Goal: Book appointment/travel/reservation

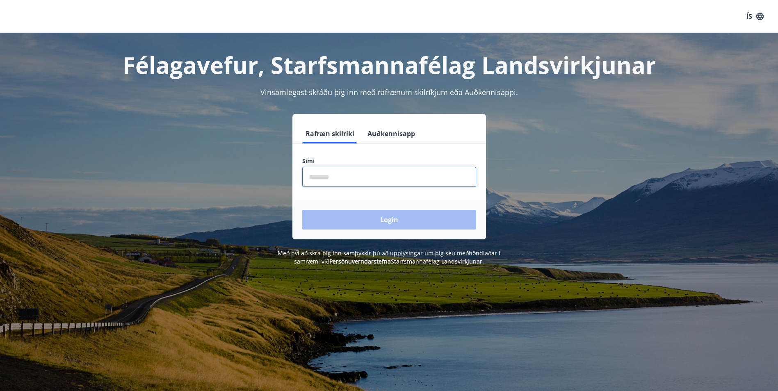
click at [323, 173] on input "phone" at bounding box center [389, 177] width 174 height 20
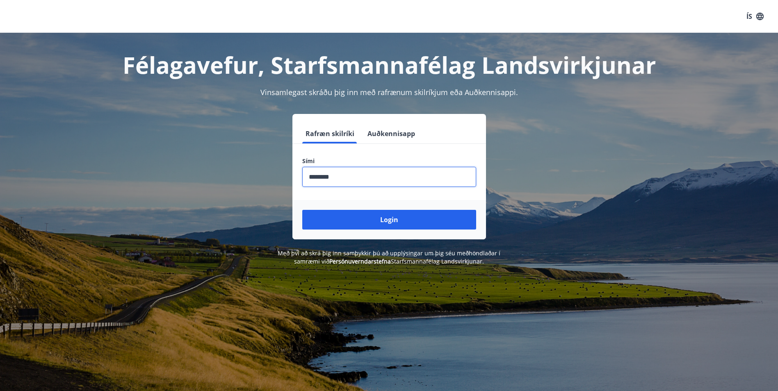
type input "********"
click at [302, 210] on button "Login" at bounding box center [389, 220] width 174 height 20
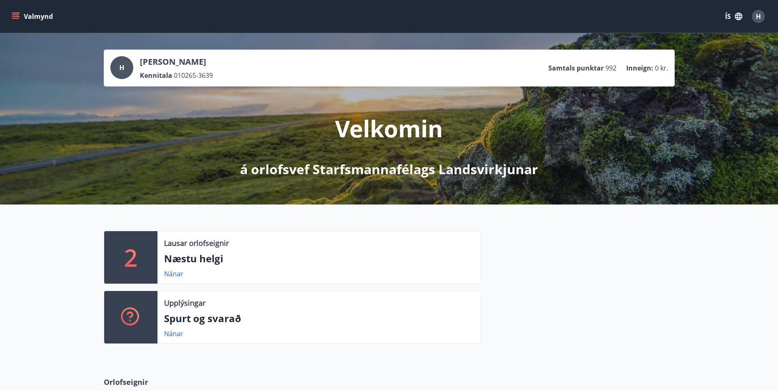
click at [137, 257] on p "2" at bounding box center [130, 257] width 13 height 31
click at [172, 274] on link "Nánar" at bounding box center [173, 273] width 19 height 9
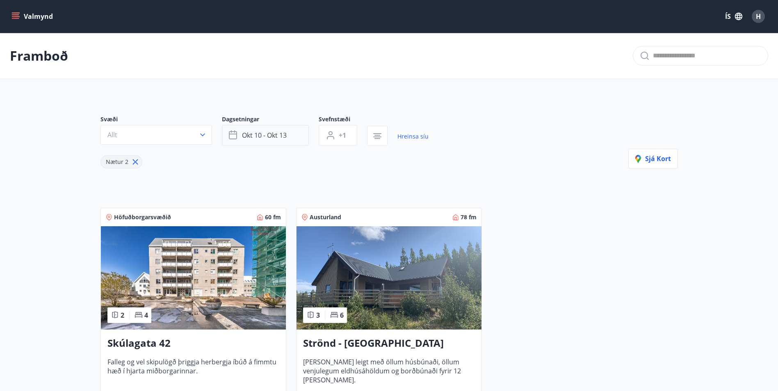
click at [265, 133] on span "okt 10 - okt 13" at bounding box center [264, 135] width 45 height 9
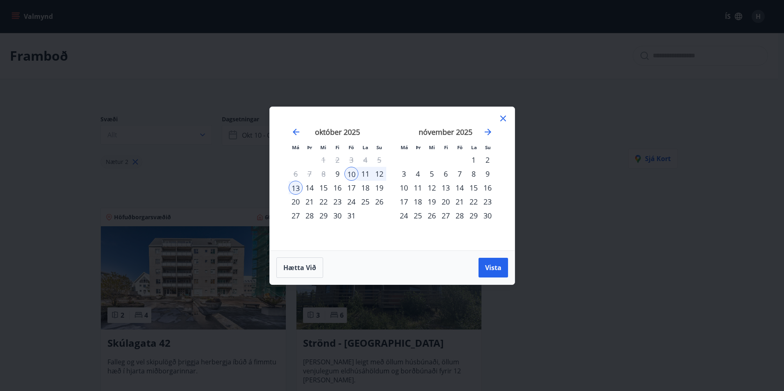
click at [349, 186] on div "17" at bounding box center [351, 188] width 14 height 14
click at [380, 189] on div "19" at bounding box center [379, 188] width 14 height 14
click at [497, 268] on span "Vista" at bounding box center [493, 267] width 16 height 9
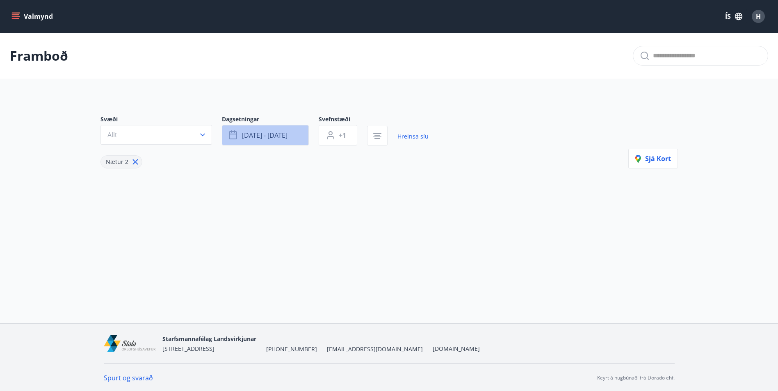
click at [261, 132] on span "okt 17 - okt 19" at bounding box center [265, 135] width 46 height 9
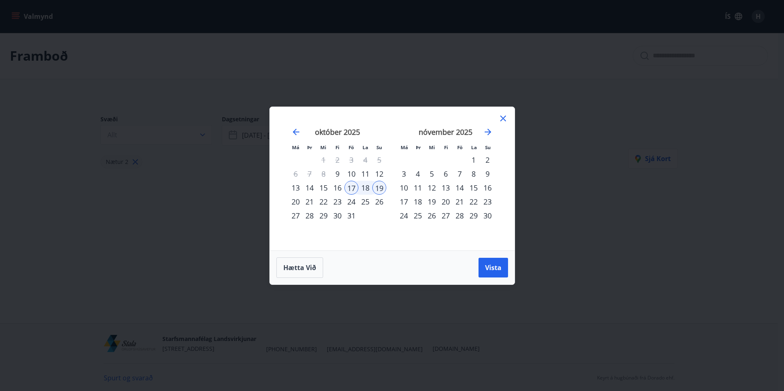
click at [350, 216] on div "31" at bounding box center [351, 216] width 14 height 14
click at [486, 162] on div "2" at bounding box center [487, 160] width 14 height 14
click at [493, 266] on span "Vista" at bounding box center [493, 267] width 16 height 9
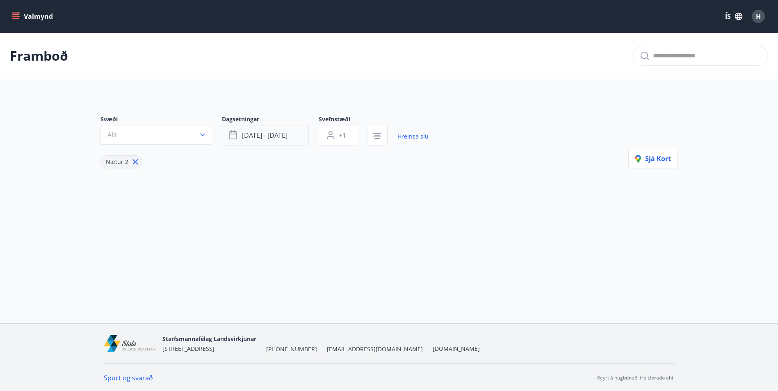
click at [280, 136] on span "okt 31 - nóv 02" at bounding box center [265, 135] width 46 height 9
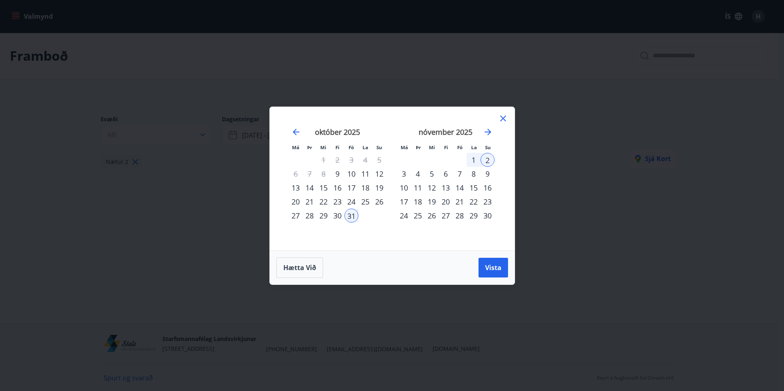
click at [458, 177] on div "7" at bounding box center [460, 174] width 14 height 14
click at [486, 178] on div "9" at bounding box center [487, 174] width 14 height 14
click at [496, 266] on span "Vista" at bounding box center [493, 267] width 16 height 9
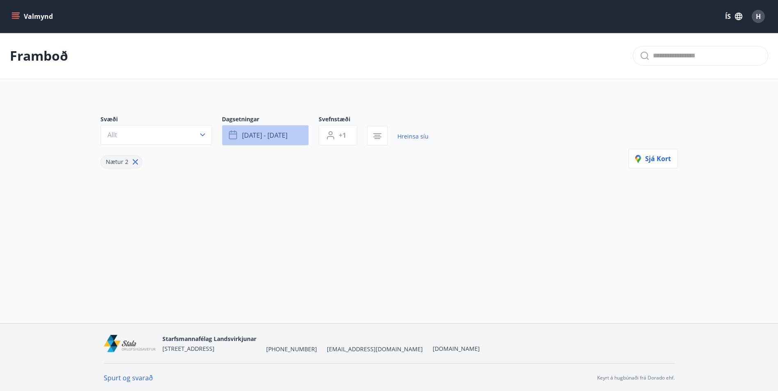
click at [282, 137] on span "nóv 07 - nóv 09" at bounding box center [265, 135] width 46 height 9
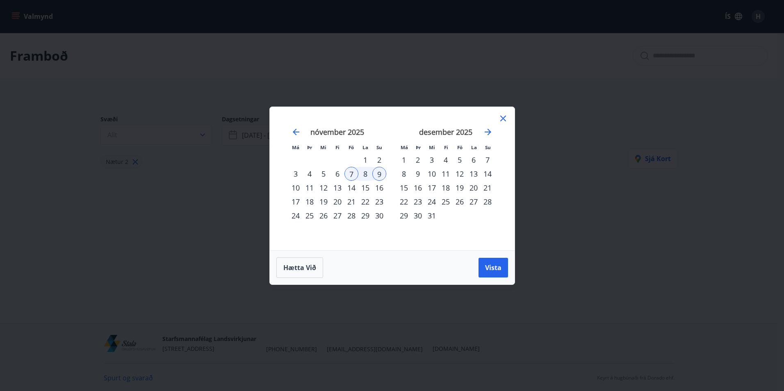
click at [353, 189] on div "14" at bounding box center [351, 188] width 14 height 14
click at [351, 189] on div "14" at bounding box center [351, 188] width 14 height 14
click at [378, 187] on div "16" at bounding box center [379, 188] width 14 height 14
click at [488, 265] on span "Vista" at bounding box center [493, 267] width 16 height 9
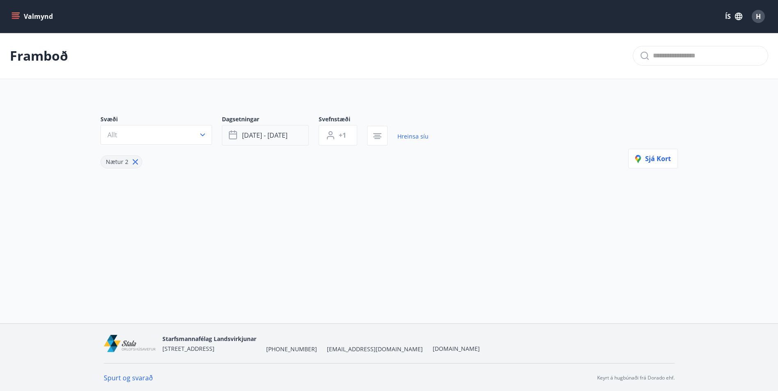
click at [293, 135] on button "nóv 14 - nóv 16" at bounding box center [265, 135] width 87 height 20
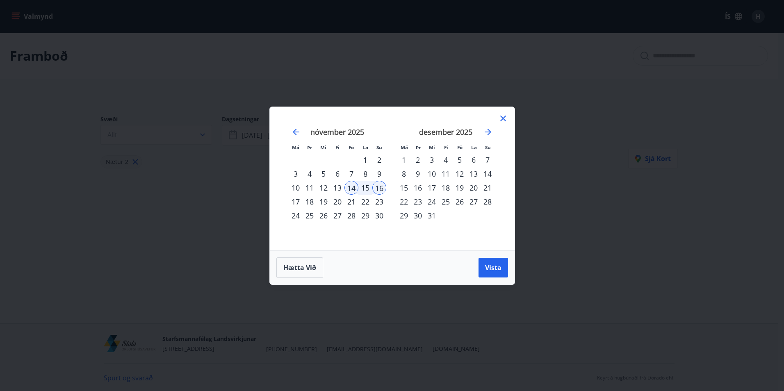
click at [462, 174] on div "12" at bounding box center [460, 174] width 14 height 14
click at [488, 173] on div "14" at bounding box center [487, 174] width 14 height 14
click at [497, 267] on span "Vista" at bounding box center [493, 267] width 16 height 9
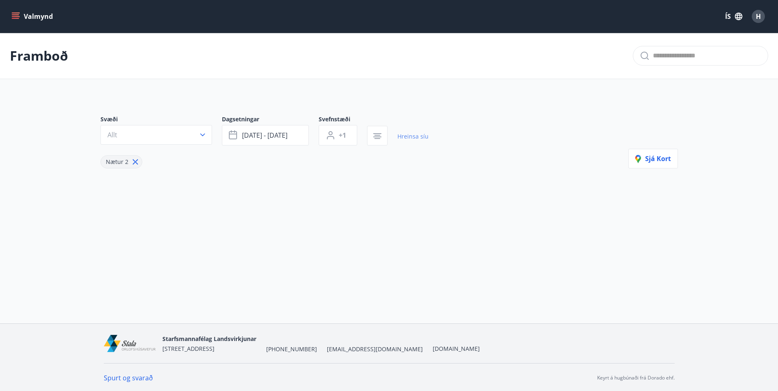
click at [415, 137] on link "Hreinsa síu" at bounding box center [412, 136] width 31 height 18
click at [415, 137] on div "Svæði Allt Dagsetningar des 12 - des 14 Svefnstæði +1 Hreinsa síu Nætur 2 Sjá k…" at bounding box center [388, 141] width 577 height 53
type input "*"
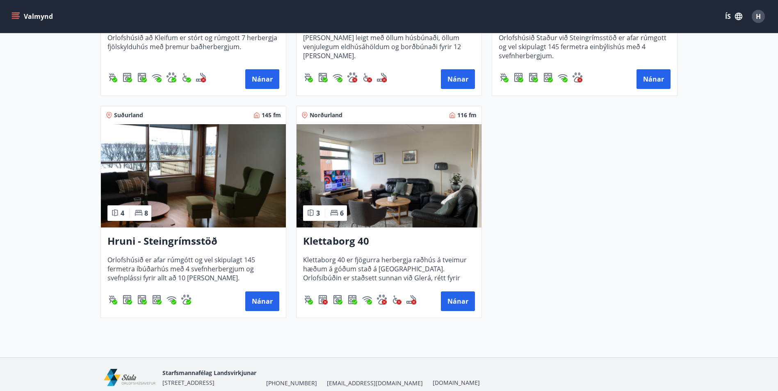
scroll to position [533, 0]
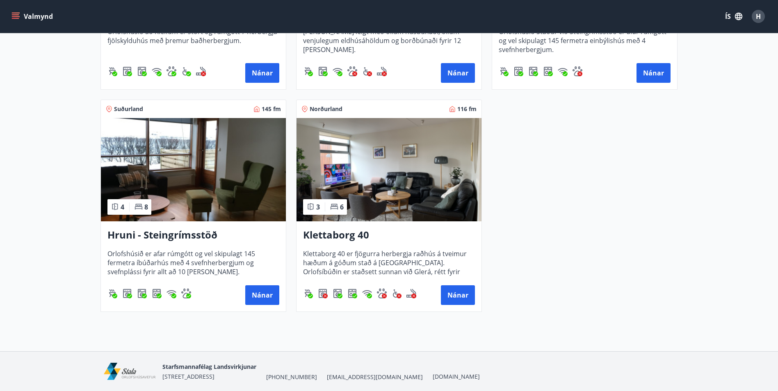
click at [164, 233] on h3 "Hruni - Steingrímsstöð" at bounding box center [193, 235] width 172 height 15
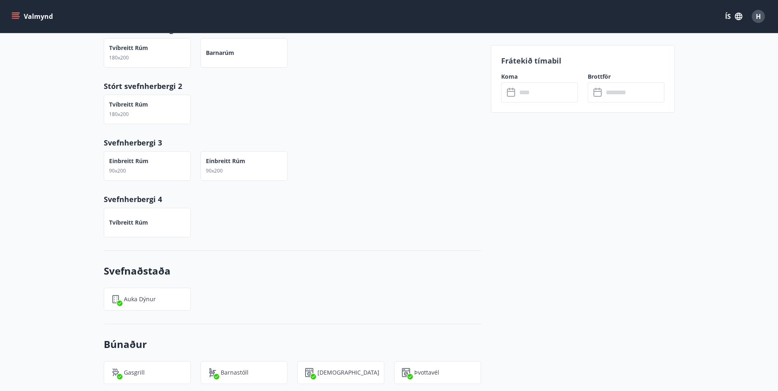
scroll to position [410, 0]
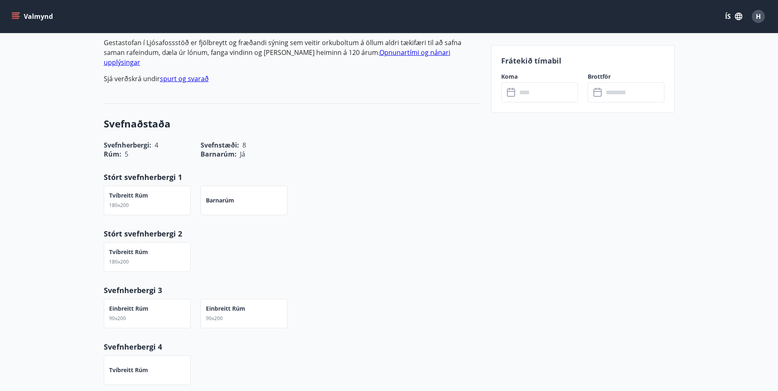
click at [542, 99] on input "text" at bounding box center [547, 92] width 61 height 20
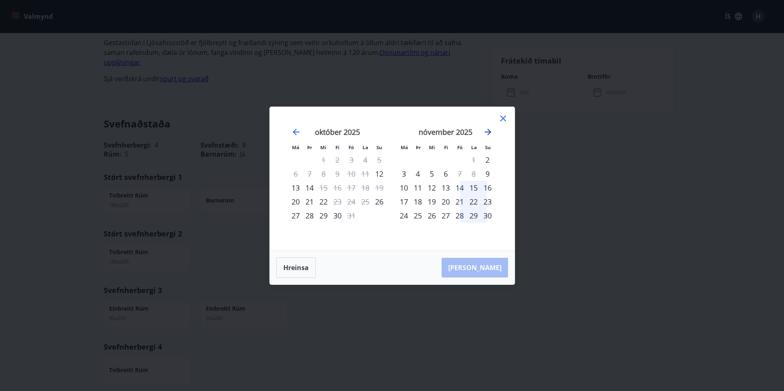
click at [489, 131] on icon "Move forward to switch to the next month." at bounding box center [488, 132] width 10 height 10
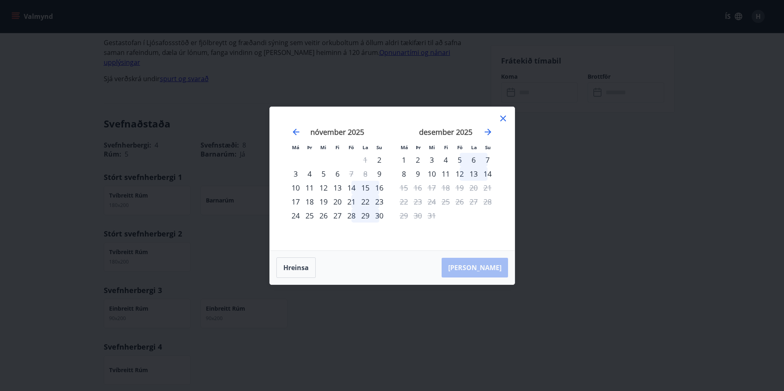
click at [504, 116] on icon at bounding box center [503, 119] width 10 height 10
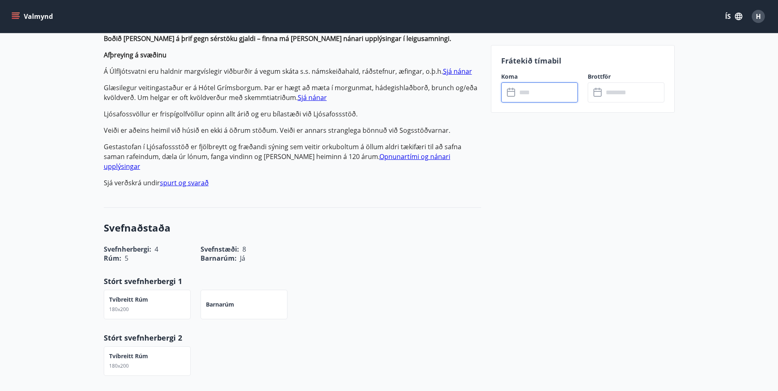
scroll to position [123, 0]
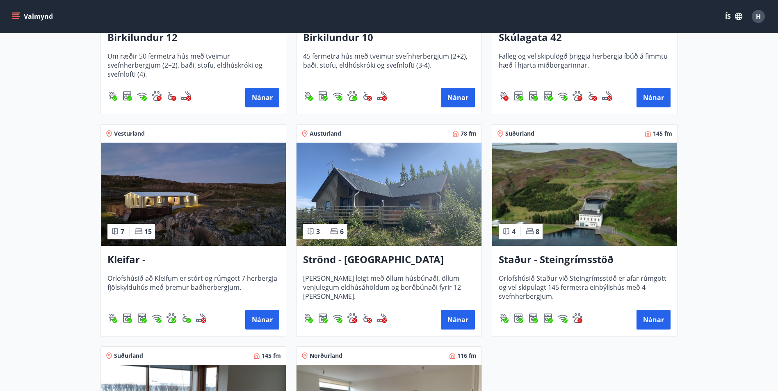
scroll to position [288, 0]
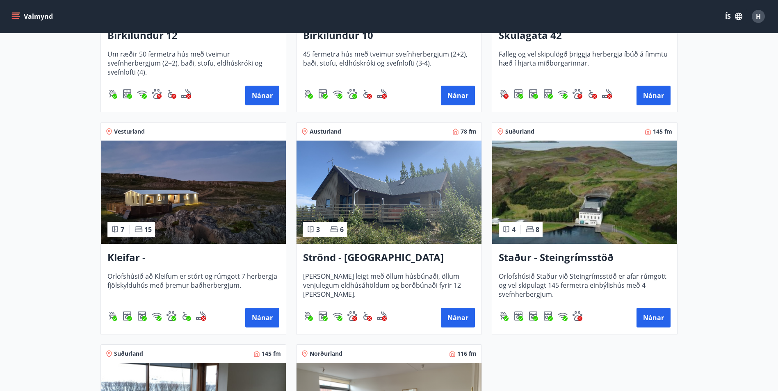
click at [543, 260] on h3 "Staður - Steingrímsstöð" at bounding box center [585, 257] width 172 height 15
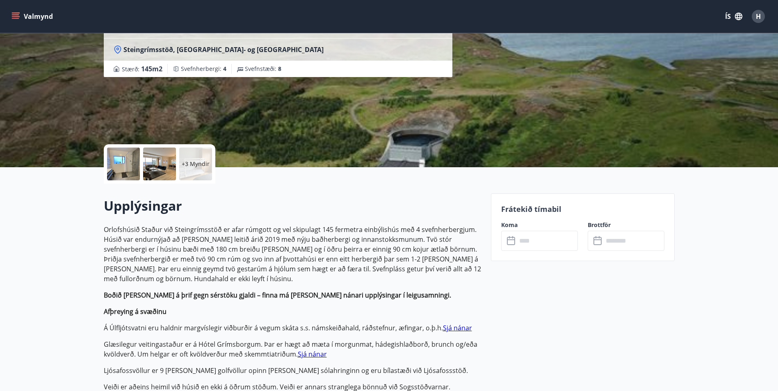
scroll to position [82, 0]
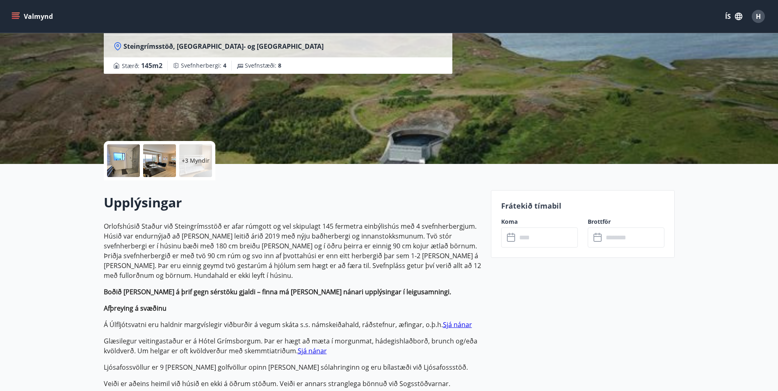
click at [534, 244] on input "text" at bounding box center [547, 238] width 61 height 20
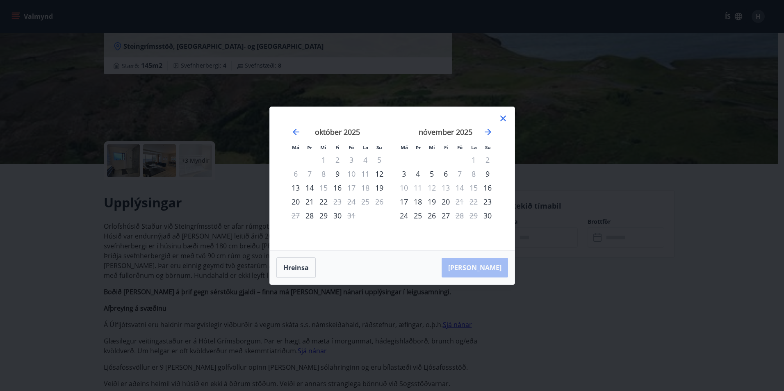
click at [503, 115] on icon at bounding box center [503, 119] width 10 height 10
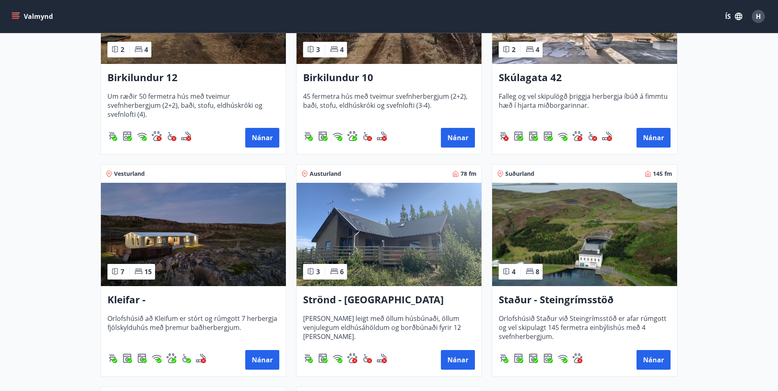
scroll to position [287, 0]
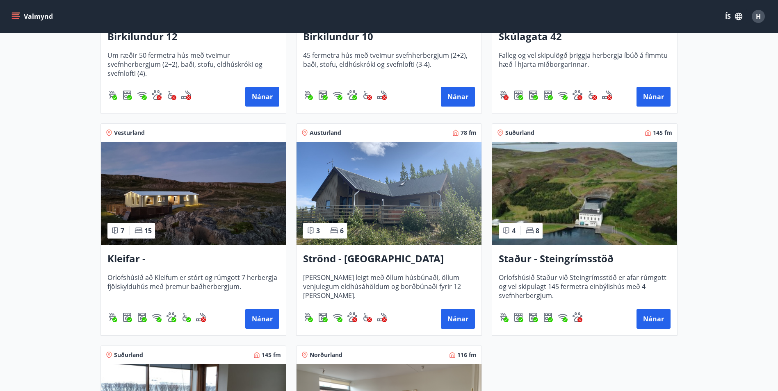
click at [209, 255] on h3 "Kleifar - Drangsnes/Hólmavík" at bounding box center [193, 259] width 172 height 15
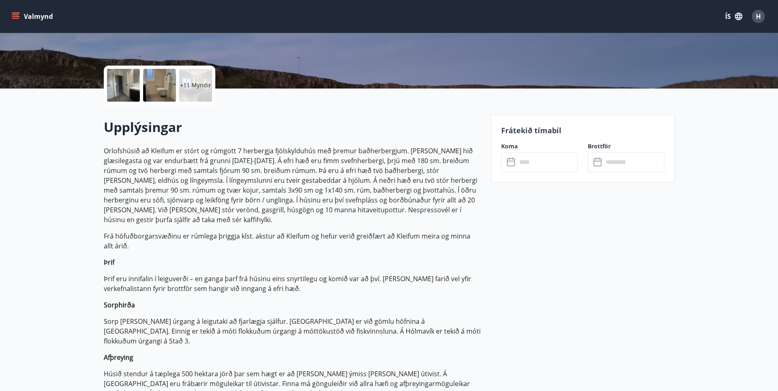
scroll to position [164, 0]
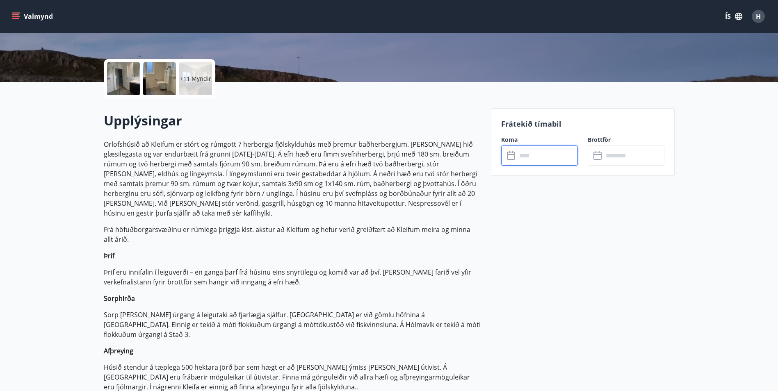
click at [538, 156] on input "text" at bounding box center [547, 156] width 61 height 20
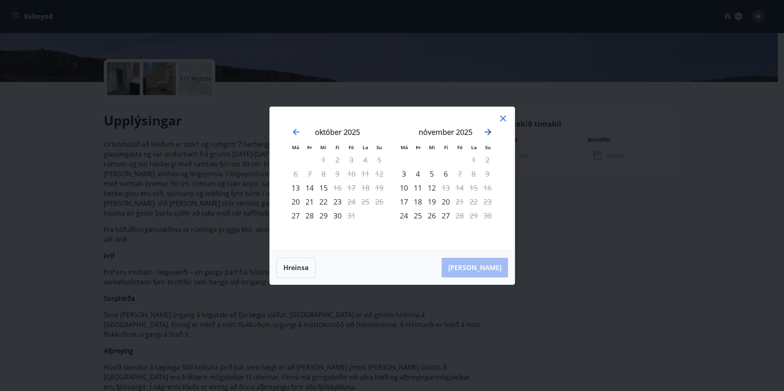
click at [490, 133] on icon "Move forward to switch to the next month." at bounding box center [488, 132] width 7 height 7
click at [486, 134] on icon "Move forward to switch to the next month." at bounding box center [488, 132] width 10 height 10
click at [501, 122] on icon at bounding box center [503, 119] width 10 height 10
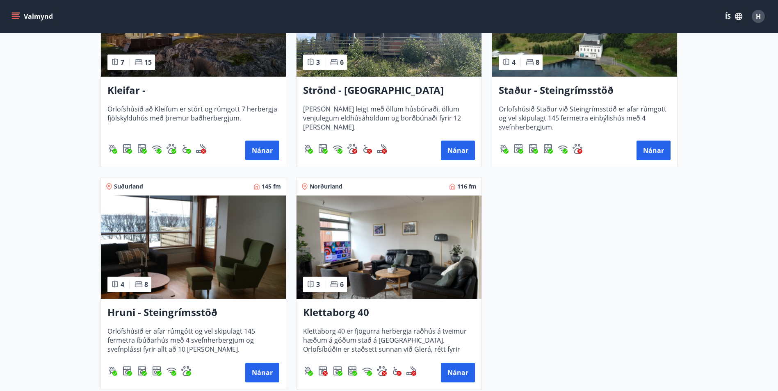
scroll to position [533, 0]
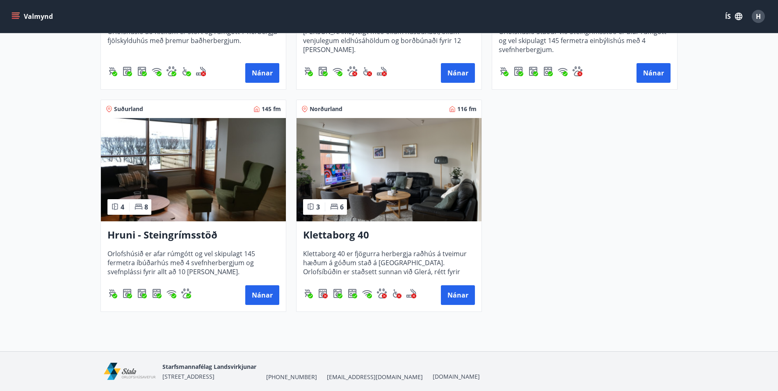
click at [340, 237] on h3 "Klettaborg 40" at bounding box center [389, 235] width 172 height 15
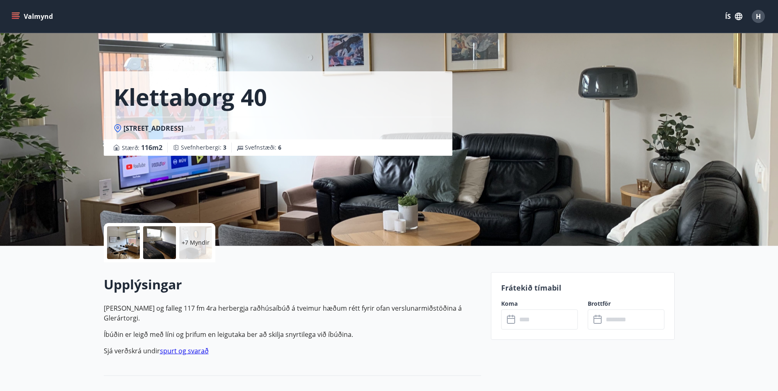
click at [533, 315] on input "text" at bounding box center [547, 320] width 61 height 20
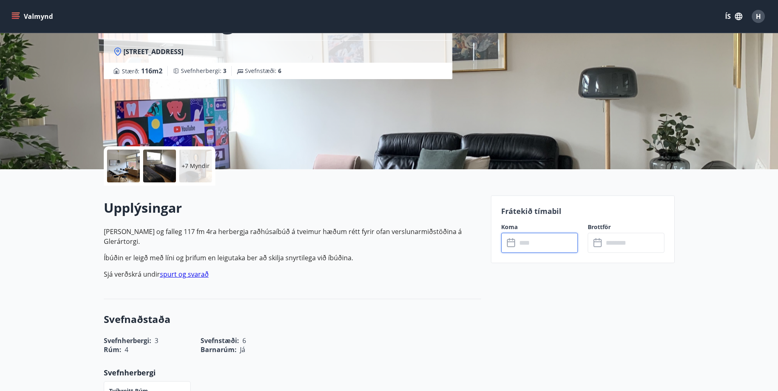
scroll to position [205, 0]
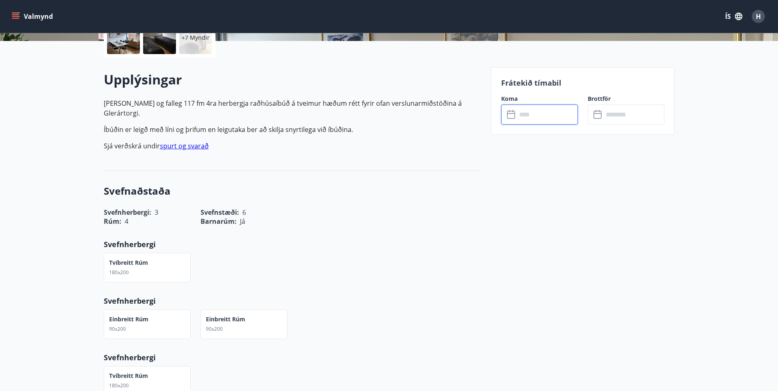
click at [527, 118] on input "text" at bounding box center [547, 115] width 61 height 20
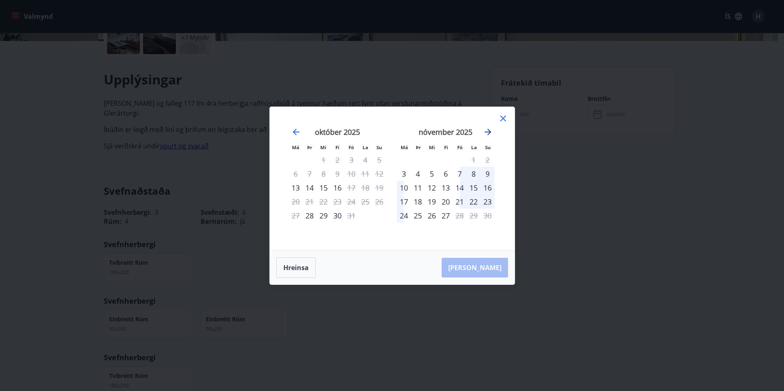
click at [488, 131] on icon "Move forward to switch to the next month." at bounding box center [488, 132] width 10 height 10
click at [488, 129] on icon "Move forward to switch to the next month." at bounding box center [488, 132] width 7 height 7
click at [489, 134] on icon "Move forward to switch to the next month." at bounding box center [488, 132] width 10 height 10
click at [505, 119] on icon at bounding box center [503, 119] width 10 height 10
